Goal: Transaction & Acquisition: Purchase product/service

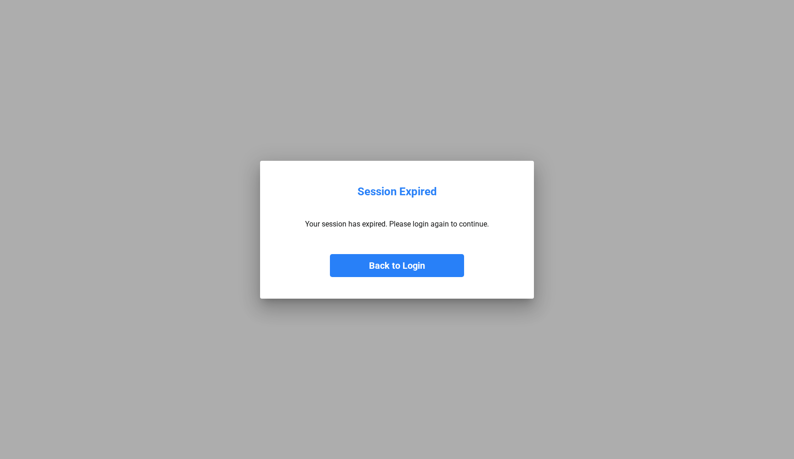
click at [367, 272] on button "Back to Login" at bounding box center [397, 265] width 134 height 23
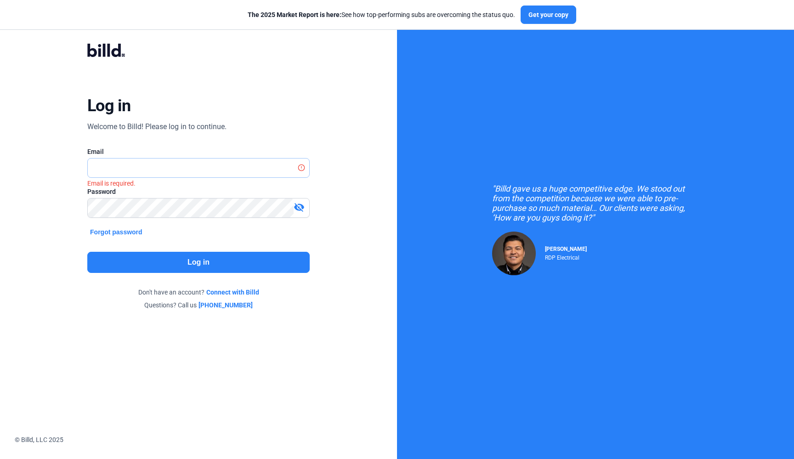
type input "[EMAIL_ADDRESS][DOMAIN_NAME]"
click at [170, 257] on button "Log in" at bounding box center [198, 262] width 222 height 21
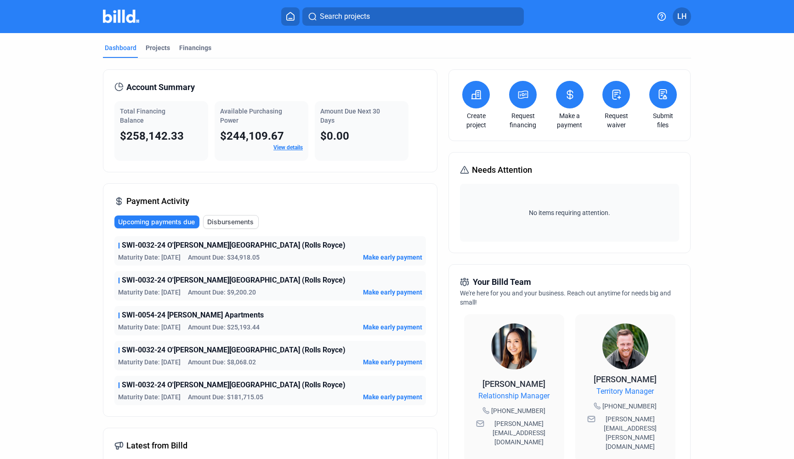
click at [398, 256] on span "Make early payment" at bounding box center [392, 257] width 59 height 9
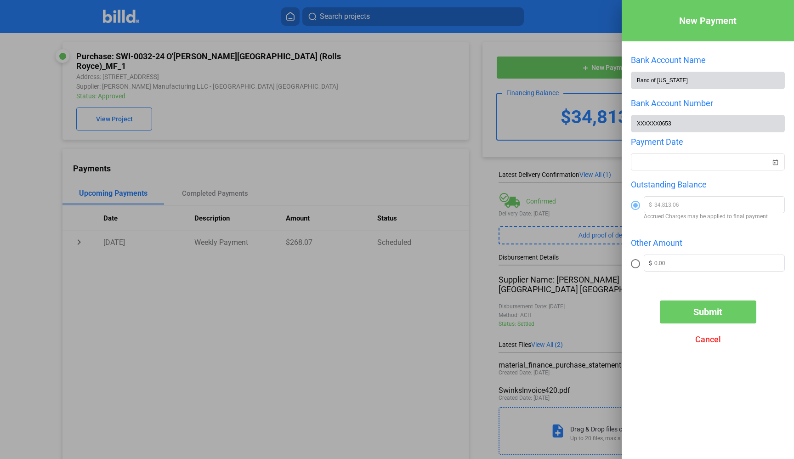
click at [529, 188] on div at bounding box center [397, 229] width 794 height 459
